Goal: Task Accomplishment & Management: Manage account settings

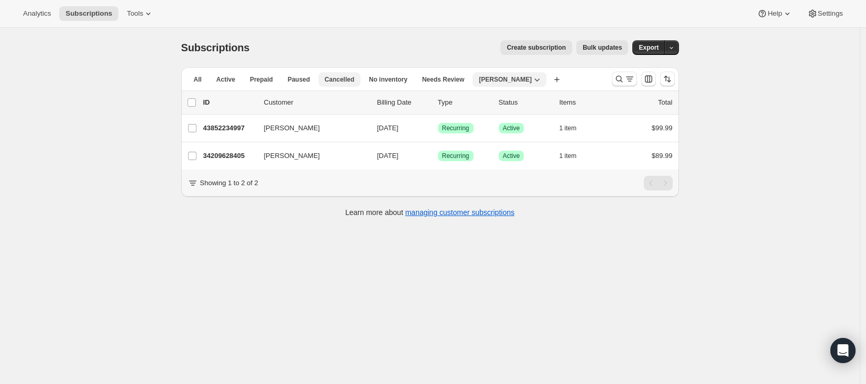
click at [347, 79] on span "Cancelled" at bounding box center [340, 79] width 30 height 8
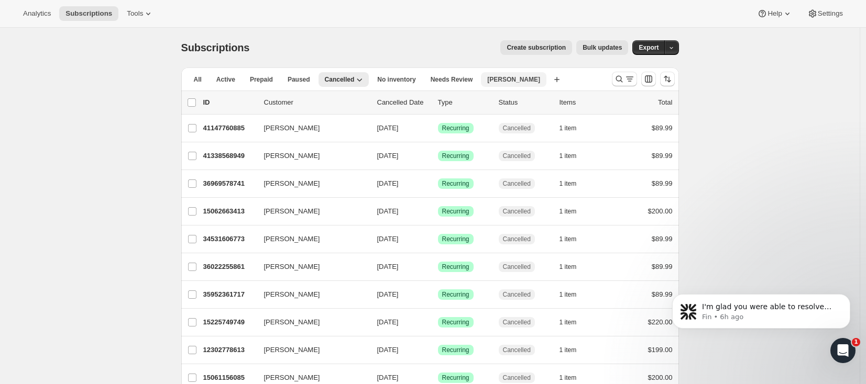
click at [504, 85] on button "[PERSON_NAME]" at bounding box center [513, 79] width 65 height 15
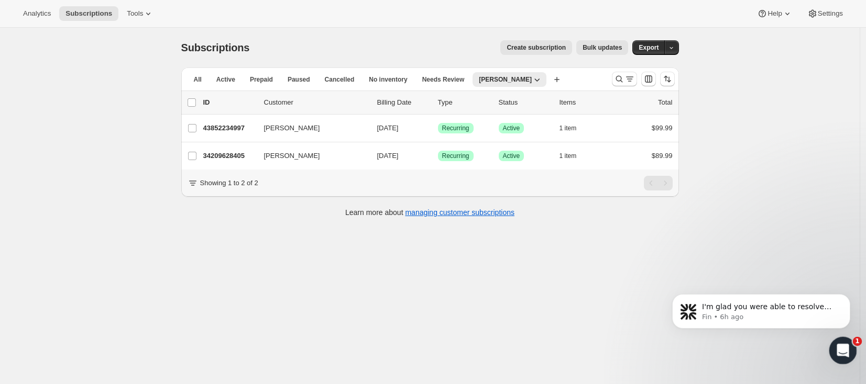
click at [849, 355] on div "Open Intercom Messenger" at bounding box center [841, 349] width 35 height 35
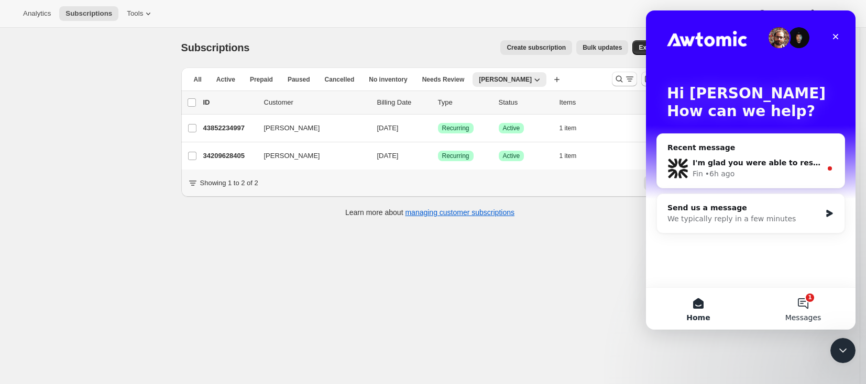
click at [811, 306] on button "1 Messages" at bounding box center [803, 309] width 105 height 42
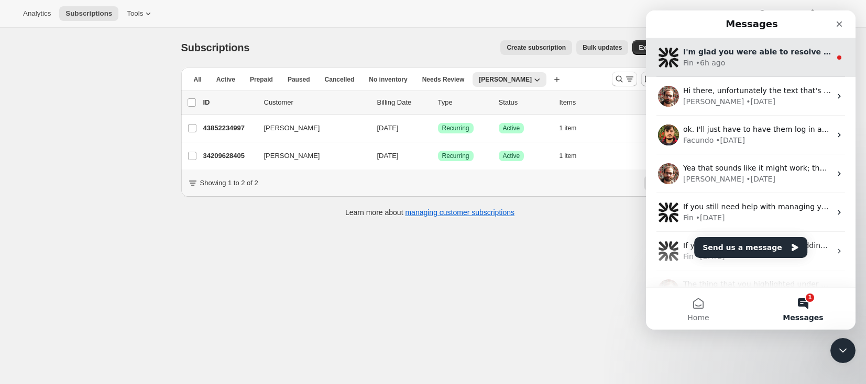
click at [749, 62] on div "Fin • 6h ago" at bounding box center [757, 63] width 148 height 11
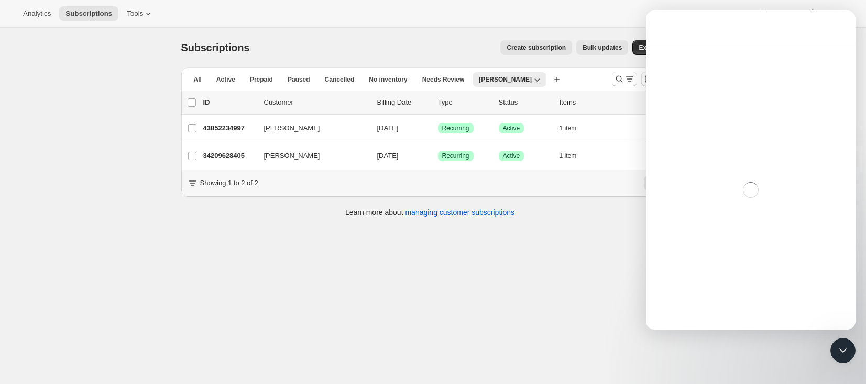
scroll to position [53, 0]
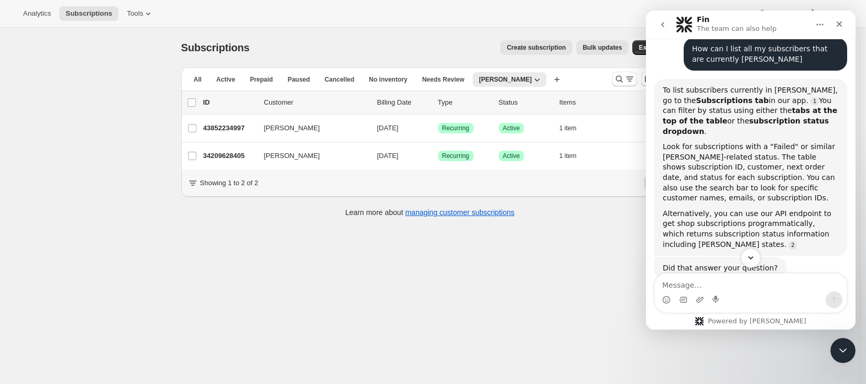
click at [747, 254] on icon "Scroll to bottom" at bounding box center [750, 258] width 9 height 9
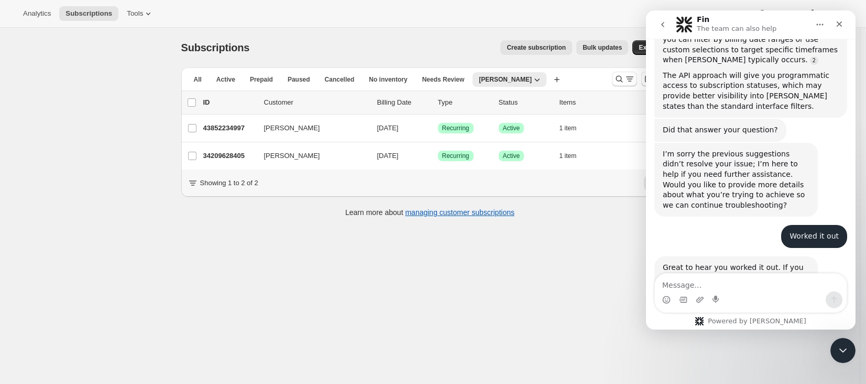
scroll to position [546, 0]
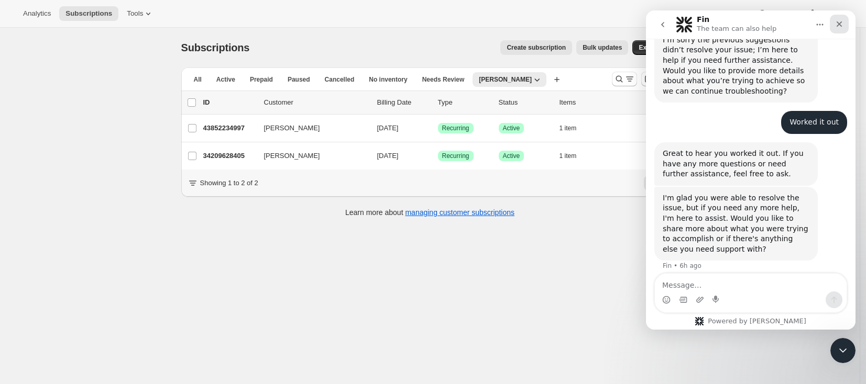
click at [838, 25] on icon "Close" at bounding box center [840, 24] width 6 height 6
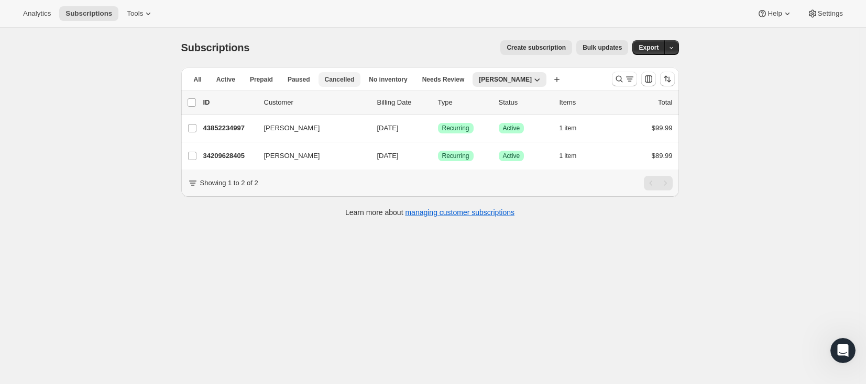
click at [346, 84] on button "Cancelled" at bounding box center [339, 79] width 42 height 15
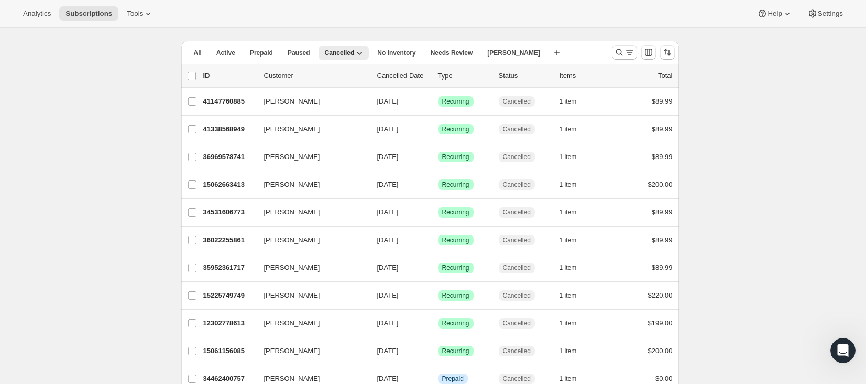
scroll to position [0, 0]
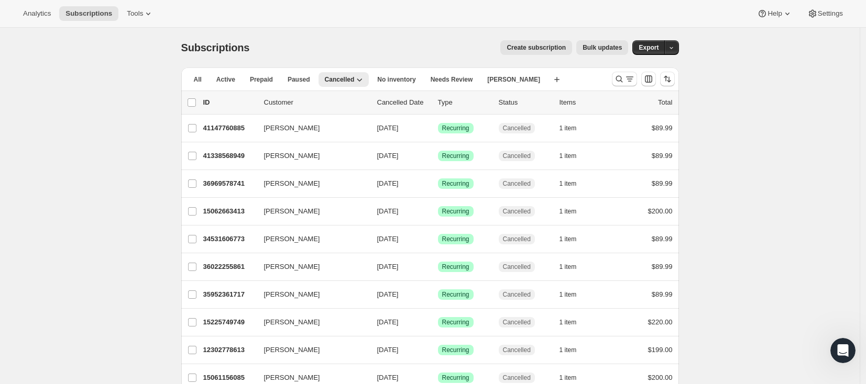
click at [402, 103] on p "Cancelled Date" at bounding box center [403, 102] width 52 height 10
click at [404, 103] on p "Cancelled Date" at bounding box center [403, 102] width 52 height 10
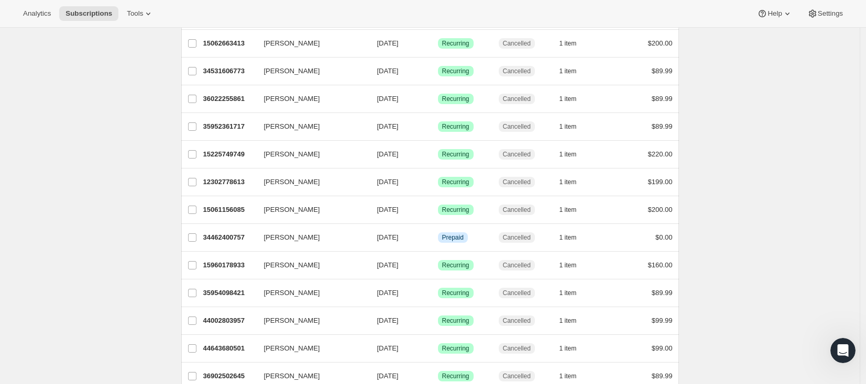
scroll to position [295, 0]
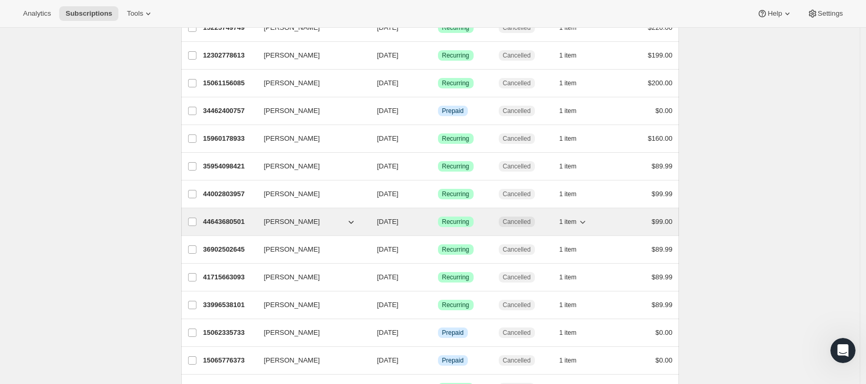
click at [229, 223] on p "44643680501" at bounding box center [229, 222] width 52 height 10
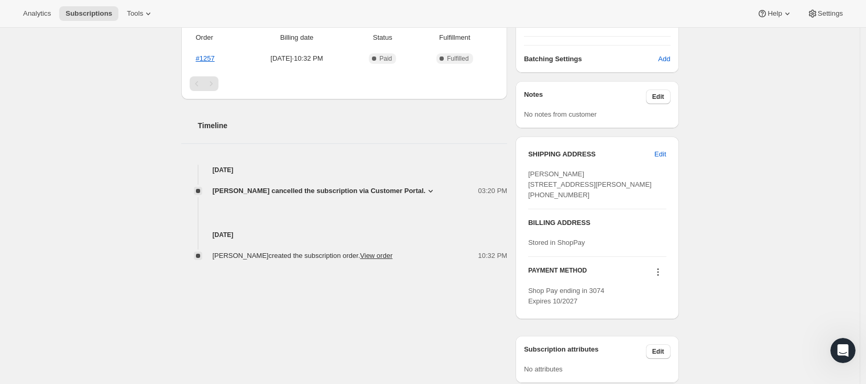
scroll to position [284, 0]
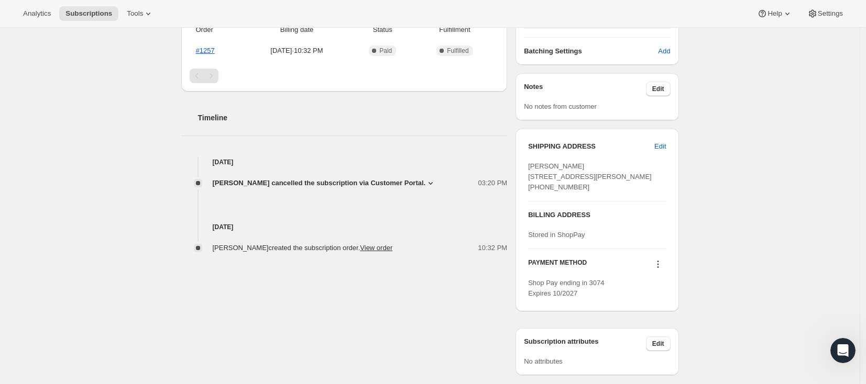
click at [423, 182] on span "[PERSON_NAME] cancelled the subscription via Customer Portal." at bounding box center [319, 183] width 213 height 10
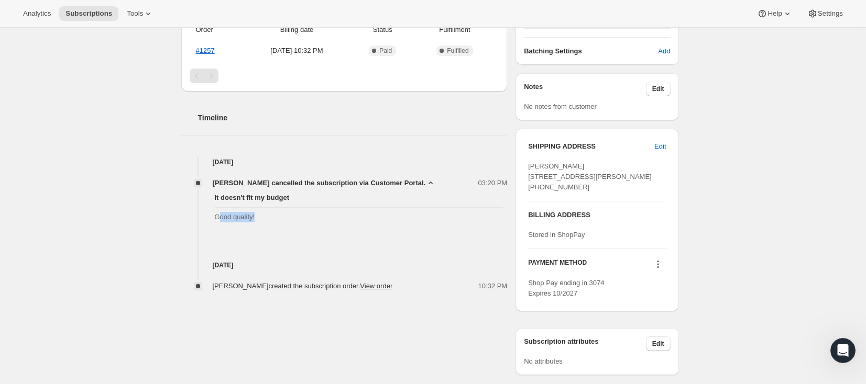
drag, startPoint x: 224, startPoint y: 216, endPoint x: 279, endPoint y: 218, distance: 55.0
click at [279, 218] on span "Good quality!" at bounding box center [359, 217] width 289 height 10
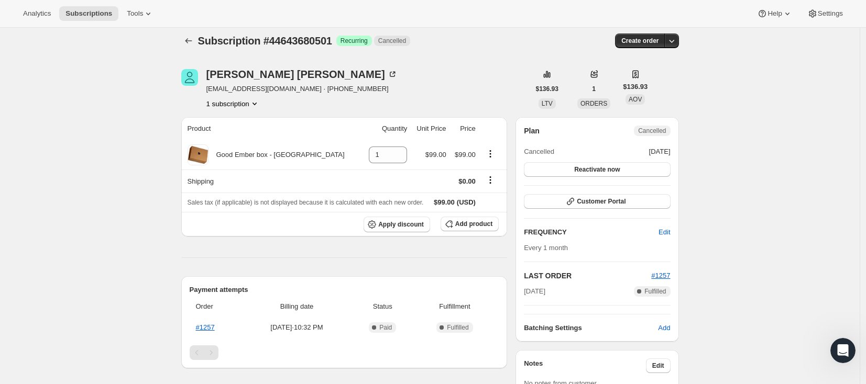
scroll to position [0, 0]
